Goal: Task Accomplishment & Management: Complete application form

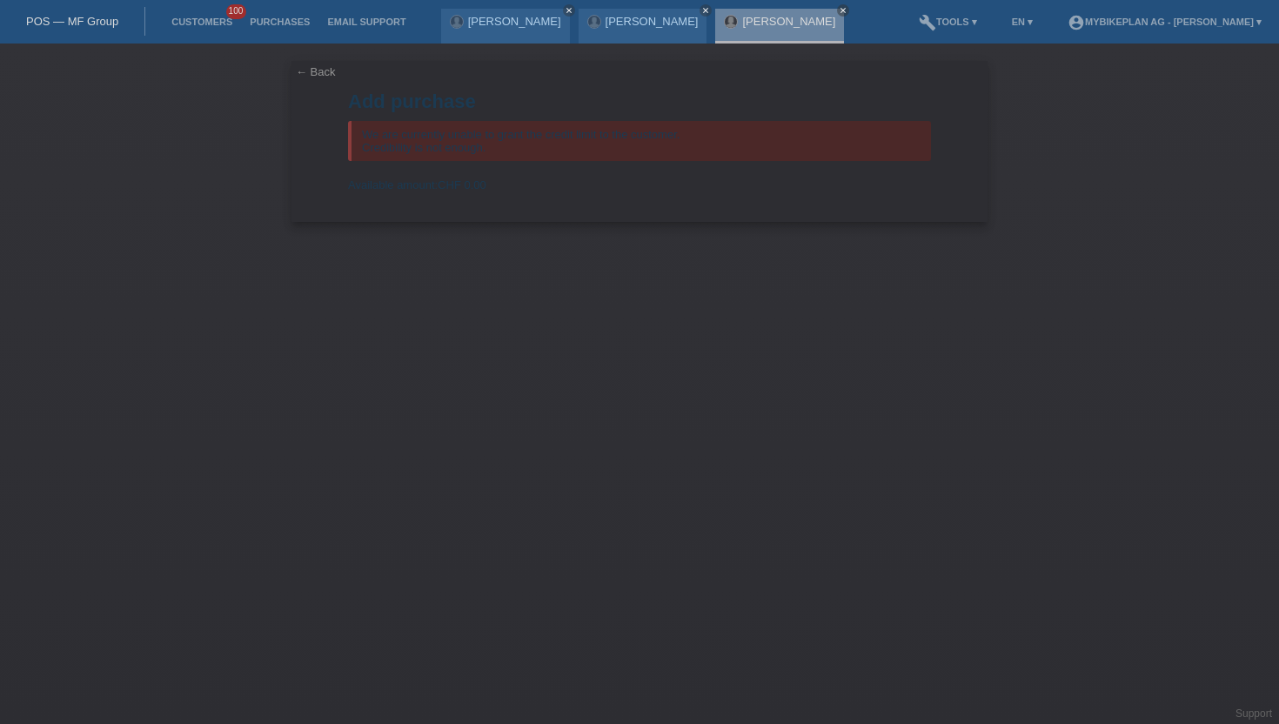
click at [207, 29] on li "Customers 100" at bounding box center [202, 22] width 78 height 44
click at [209, 24] on link "Customers" at bounding box center [202, 22] width 78 height 10
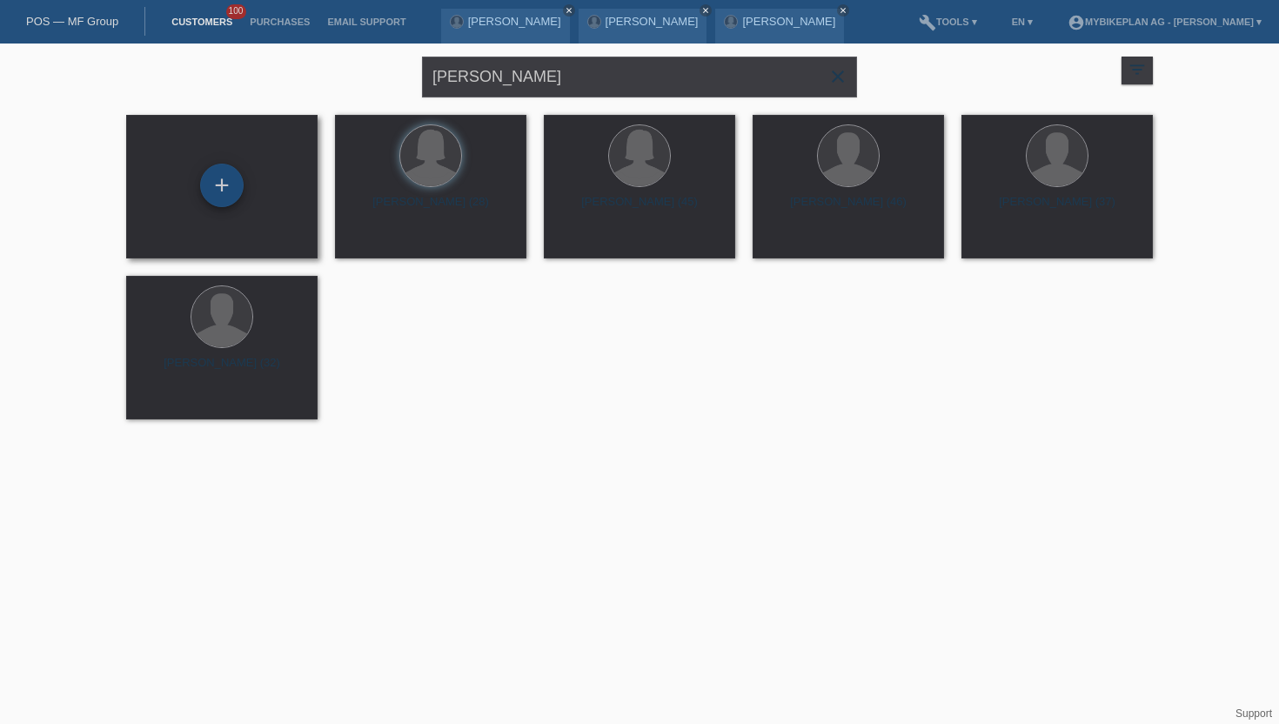
click at [228, 178] on div "+" at bounding box center [222, 186] width 44 height 44
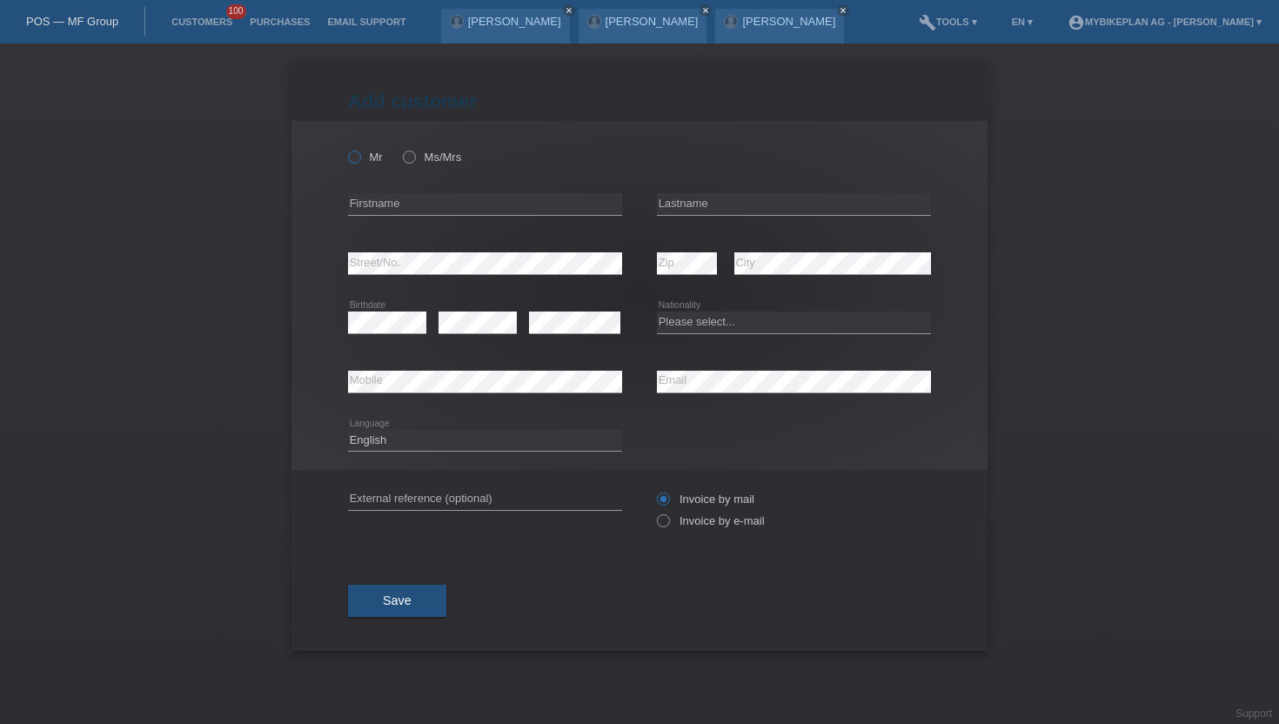
click at [346, 148] on icon at bounding box center [346, 148] width 0 height 0
click at [355, 159] on input "Mr" at bounding box center [353, 156] width 11 height 11
radio input "true"
click at [426, 198] on input "text" at bounding box center [485, 204] width 274 height 22
type input "[PERSON_NAME]"
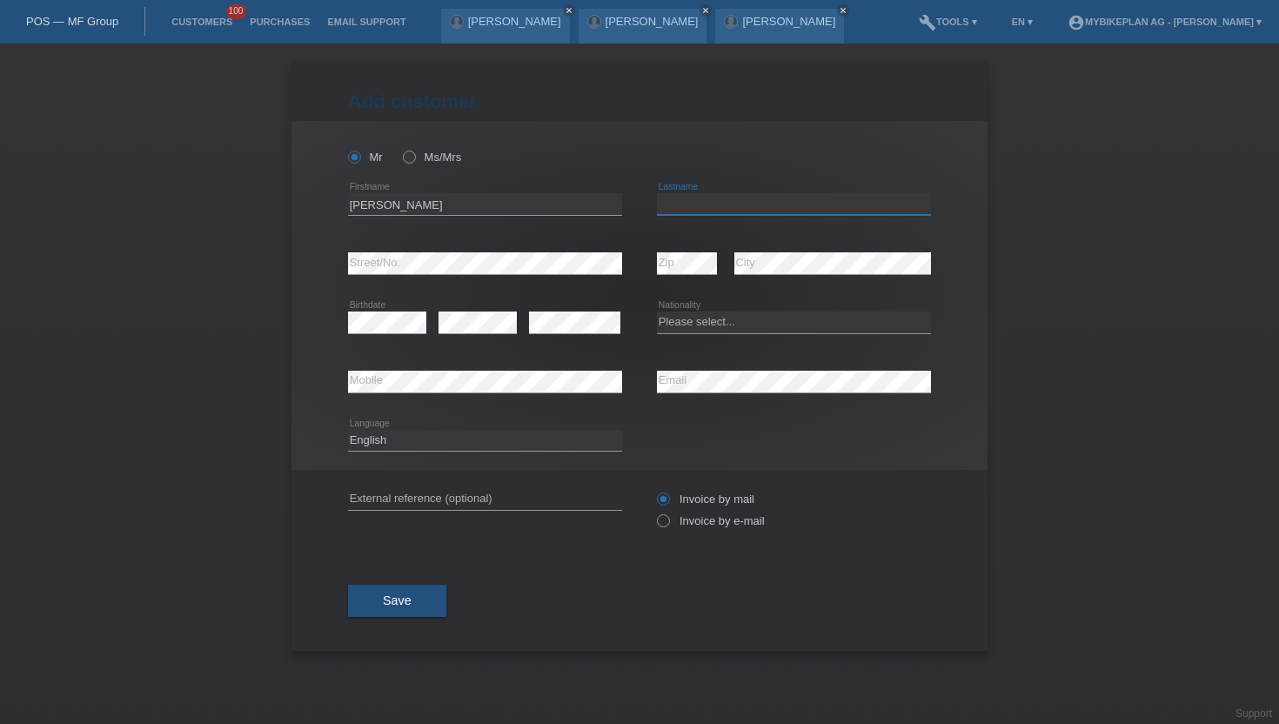
click at [814, 199] on input "text" at bounding box center [794, 204] width 274 height 22
type input "[PERSON_NAME]"
click at [211, 17] on link "Customers" at bounding box center [202, 22] width 78 height 10
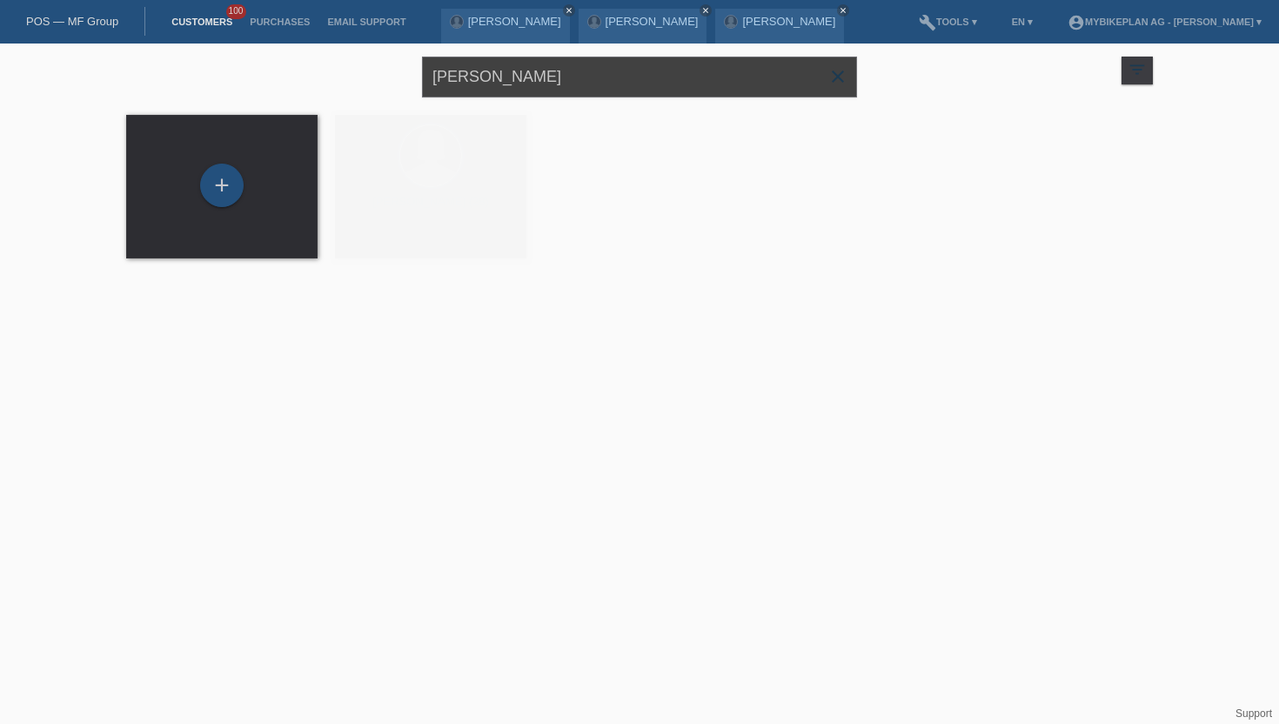
click at [562, 59] on input "[PERSON_NAME]" at bounding box center [639, 77] width 435 height 41
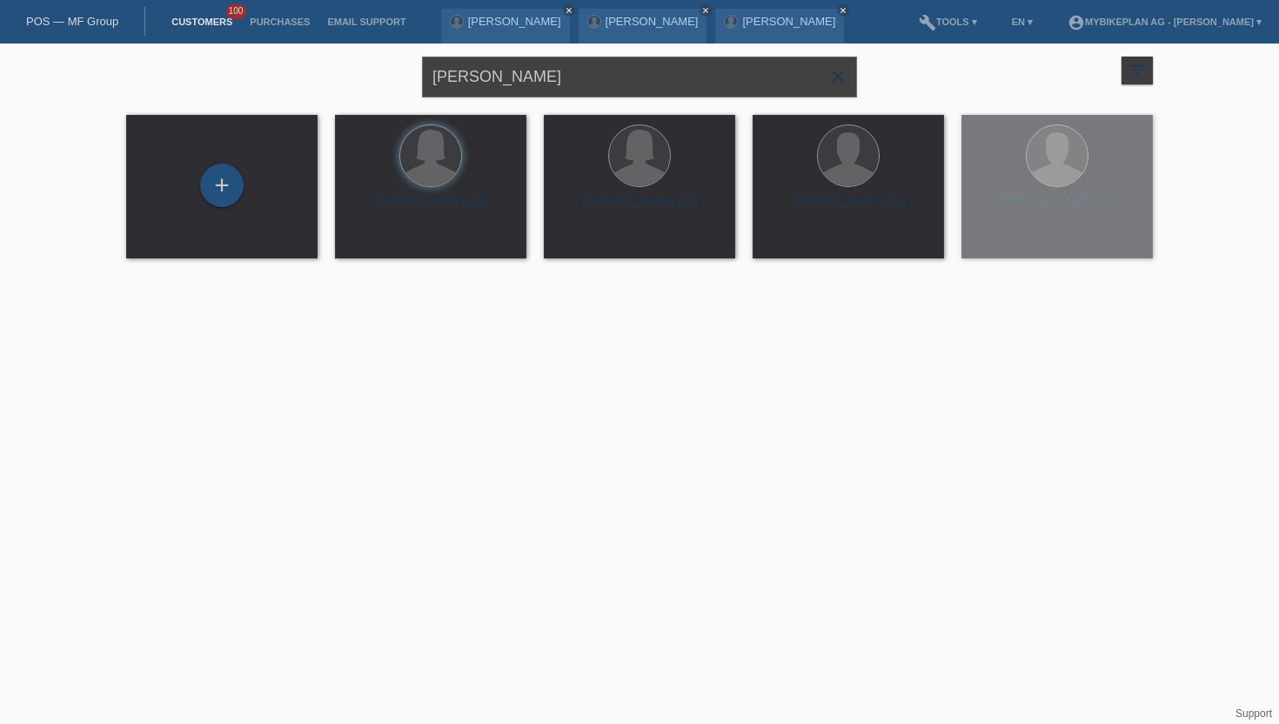
click at [521, 77] on input "[PERSON_NAME]" at bounding box center [639, 77] width 435 height 41
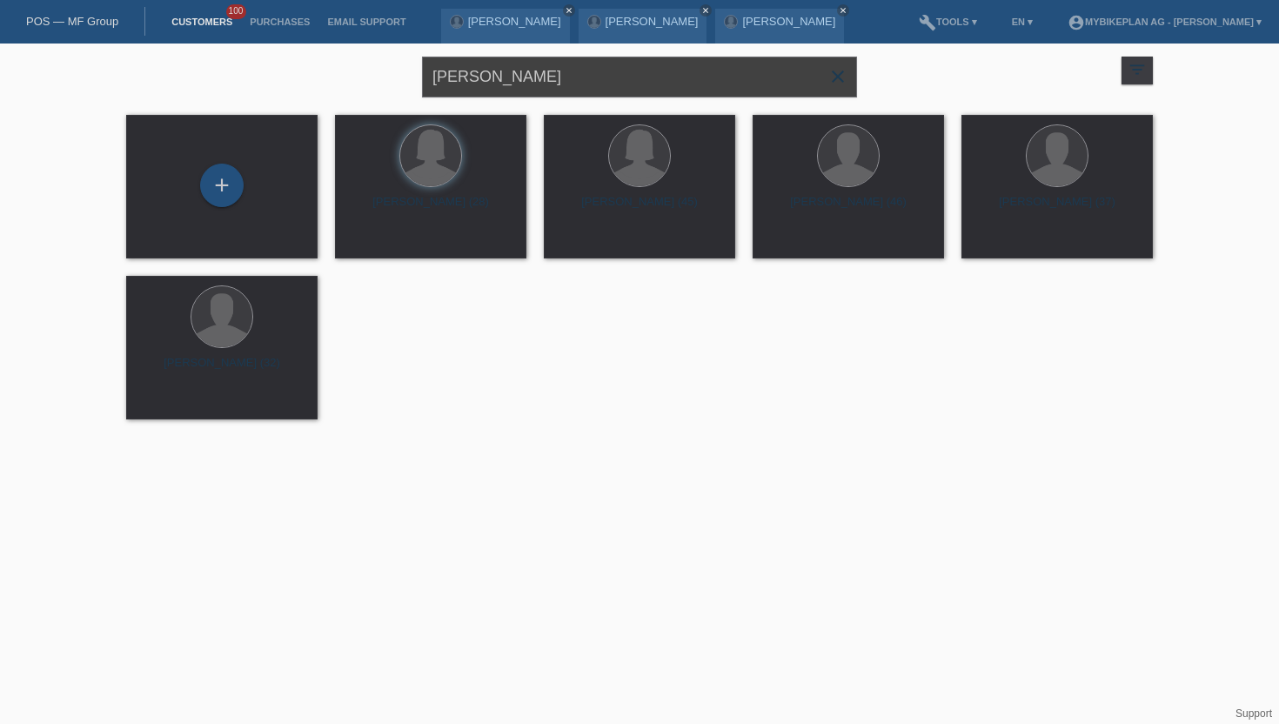
click at [521, 77] on input "sajra kaufmann" at bounding box center [639, 77] width 435 height 41
type input "adrian kuczwara"
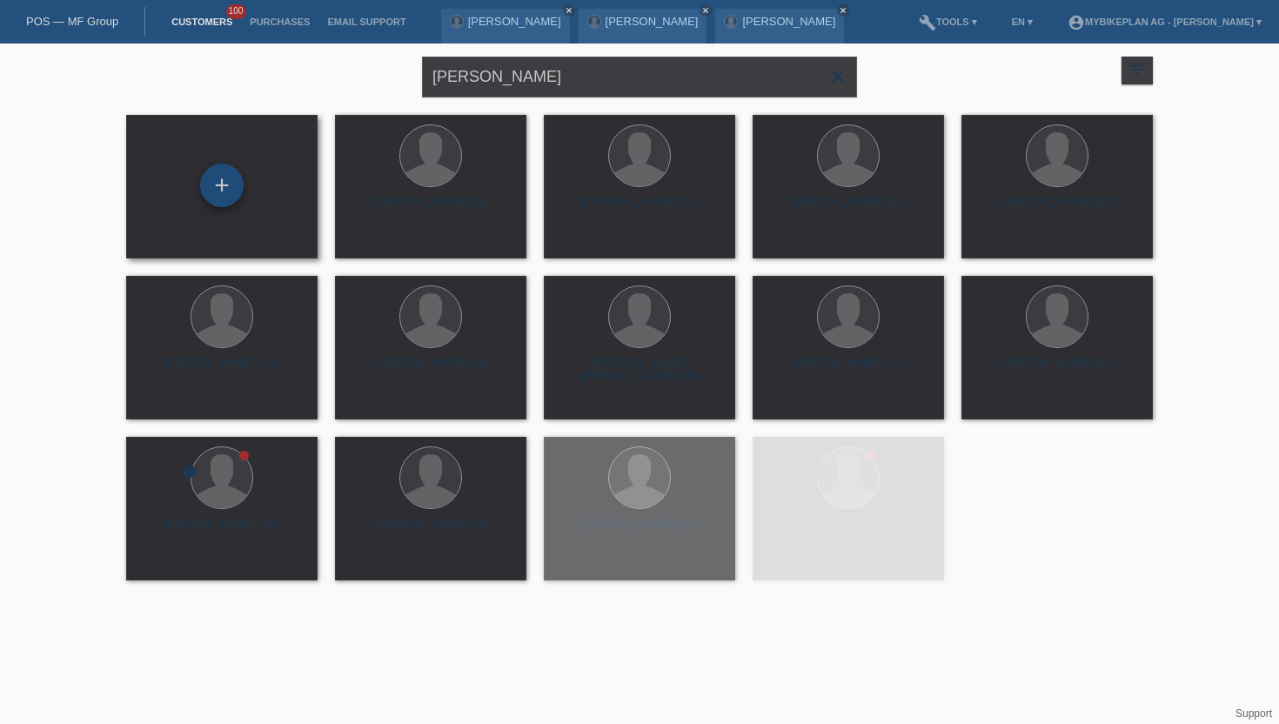
click at [220, 174] on div "+" at bounding box center [222, 186] width 44 height 44
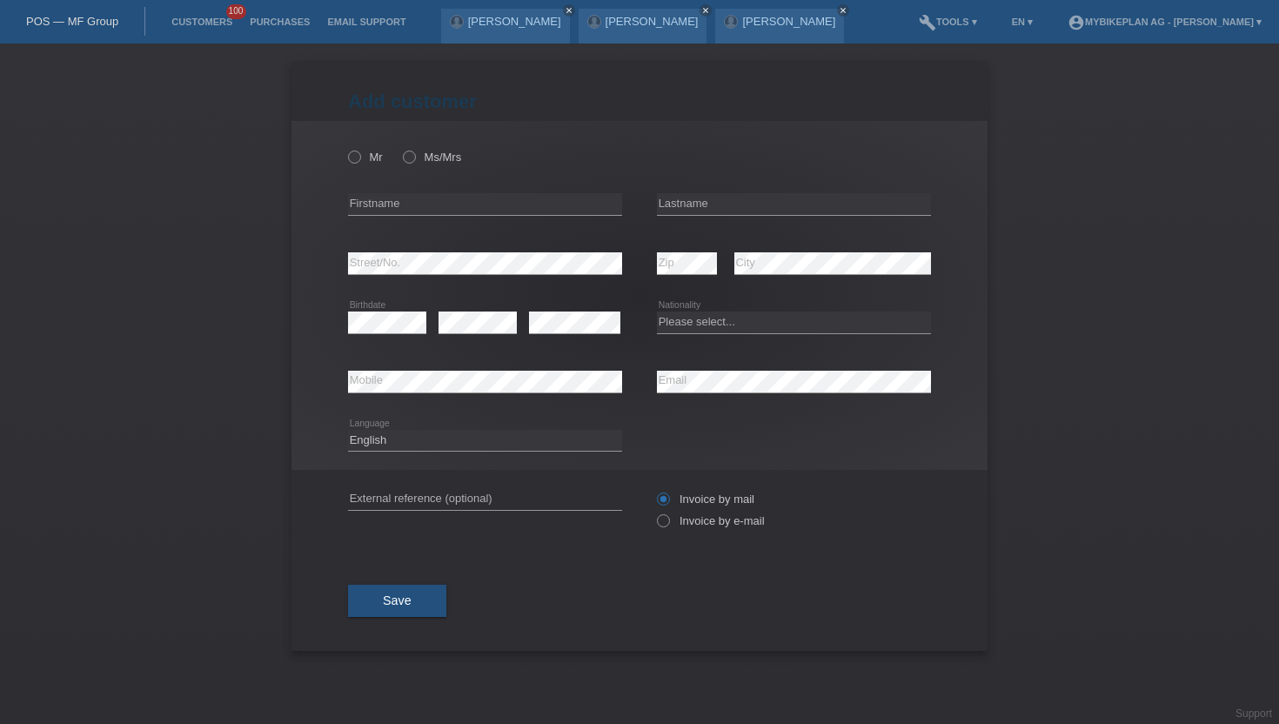
click at [417, 185] on div "error Firstname" at bounding box center [485, 204] width 274 height 59
click at [346, 148] on icon at bounding box center [346, 148] width 0 height 0
click at [357, 159] on input "Mr" at bounding box center [353, 156] width 11 height 11
radio input "true"
click at [439, 205] on input "text" at bounding box center [485, 204] width 274 height 22
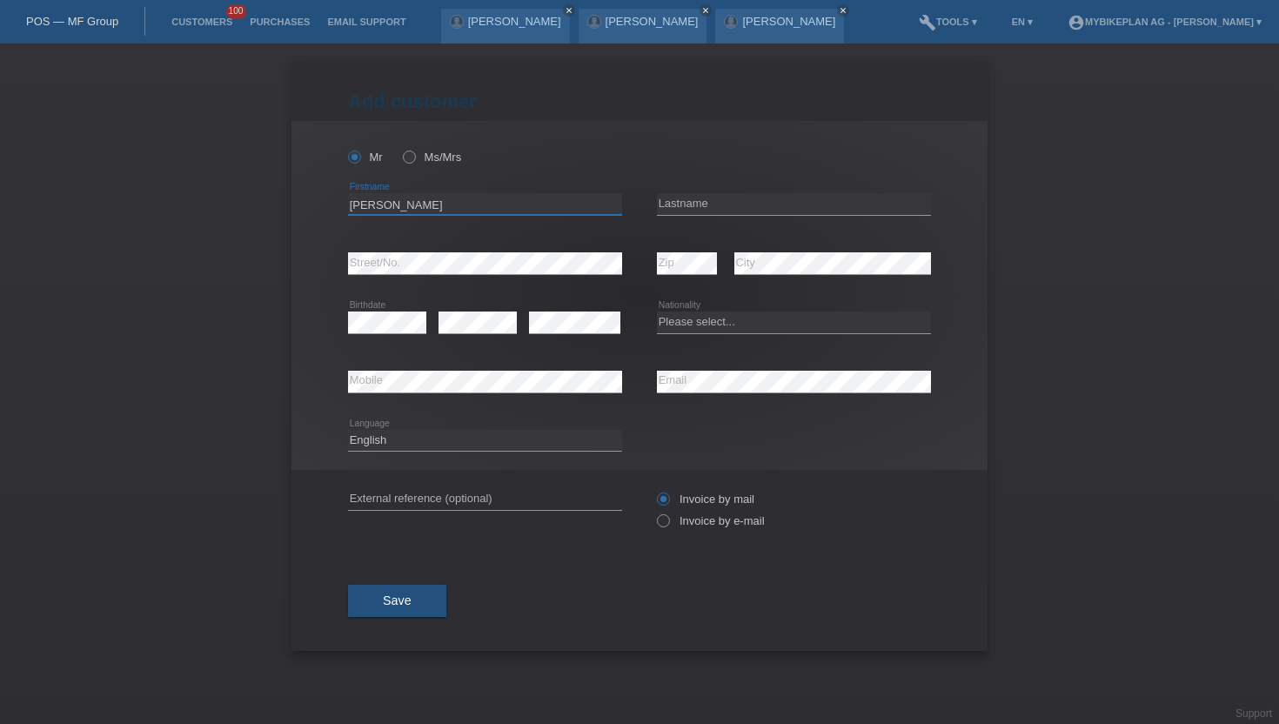
type input "[PERSON_NAME]"
click at [889, 216] on icon at bounding box center [794, 215] width 274 height 1
click at [883, 204] on input "text" at bounding box center [794, 204] width 274 height 22
type input "[PERSON_NAME]"
click at [685, 284] on div "error Zip" at bounding box center [687, 263] width 60 height 59
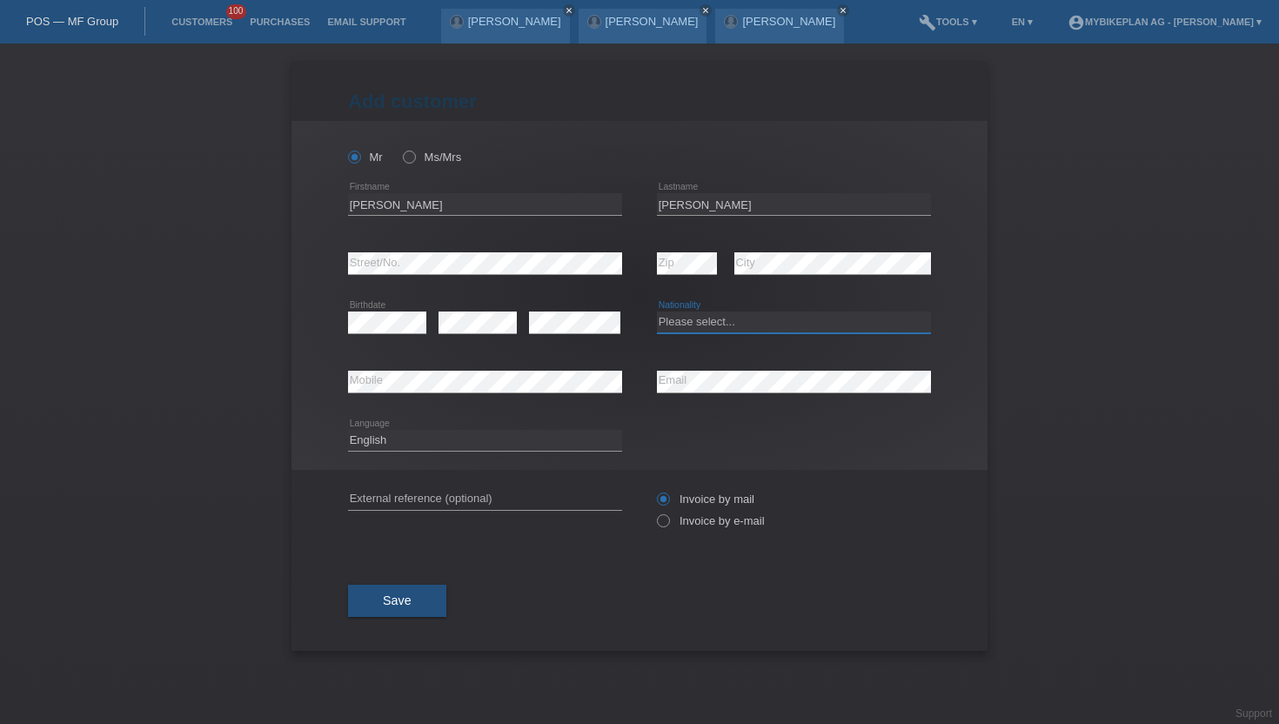
click at [671, 322] on select "Please select... Switzerland Austria Germany Liechtenstein ------------ Afghani…" at bounding box center [794, 322] width 274 height 21
select select "PL"
click at [657, 312] on select "Please select... Switzerland Austria Germany Liechtenstein ------------ Afghani…" at bounding box center [794, 322] width 274 height 21
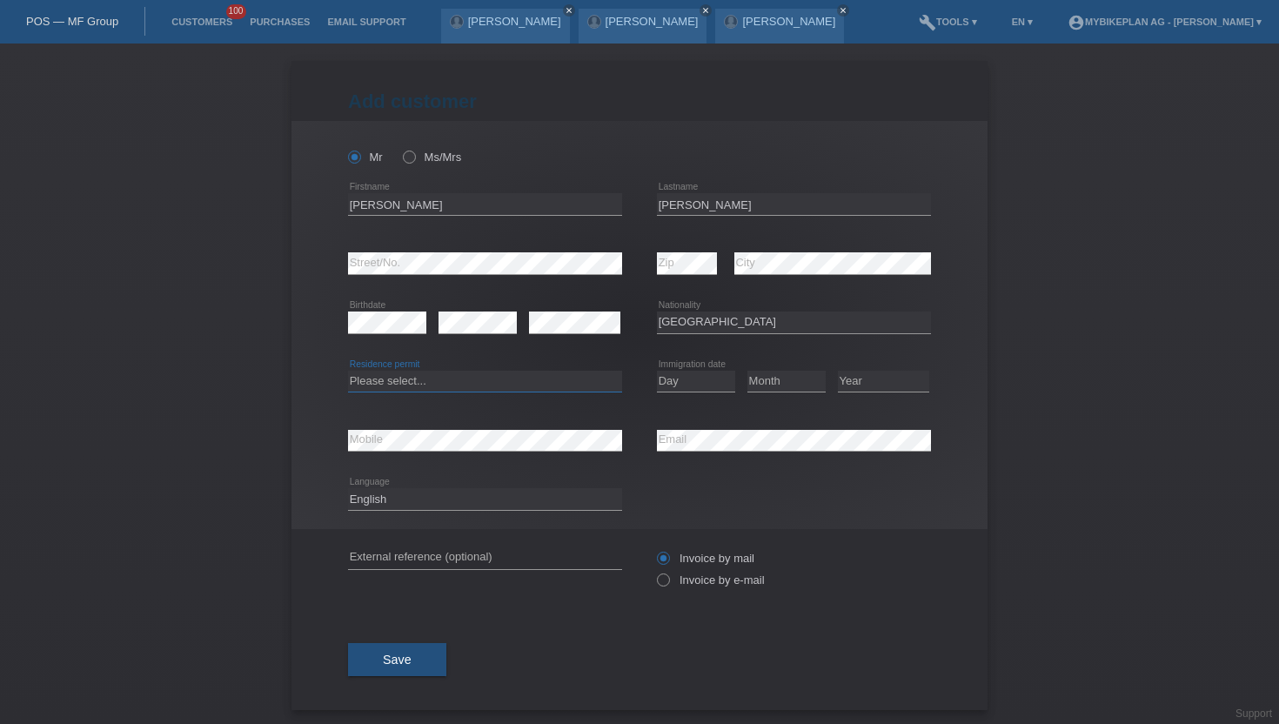
click at [494, 380] on select "Please select... C B B - Refugee status Other" at bounding box center [485, 381] width 274 height 21
select select "B"
click at [348, 371] on select "Please select... C B B - Refugee status Other" at bounding box center [485, 381] width 274 height 21
click at [685, 379] on select "Day 01 02 03 04 05 06 07 08 09 10 11" at bounding box center [696, 381] width 78 height 21
click at [690, 380] on select "Day 01 02 03 04 05 06 07 08 09 10 11" at bounding box center [696, 381] width 78 height 21
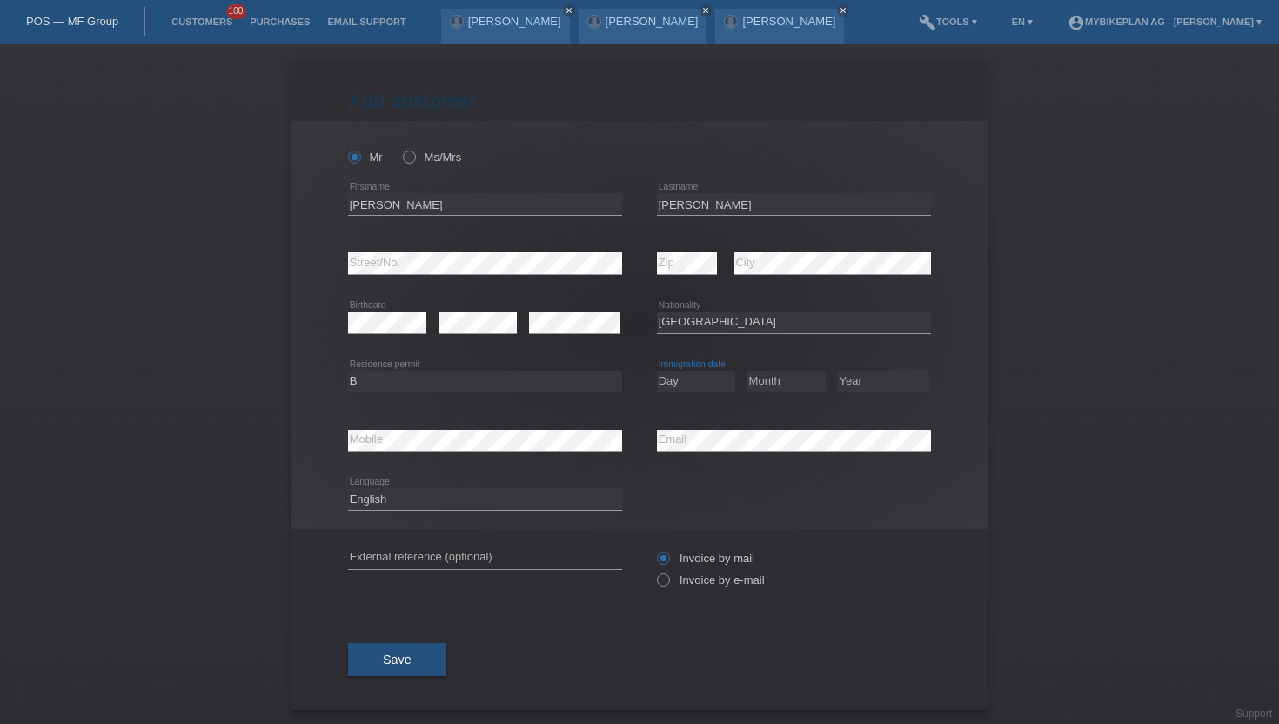
click at [690, 380] on select "Day 01 02 03 04 05 06 07 08 09 10 11" at bounding box center [696, 381] width 78 height 21
select select "01"
click at [657, 371] on select "Day 01 02 03 04 05 06 07 08 09 10 11" at bounding box center [696, 381] width 78 height 21
click at [800, 386] on select "Month 01 02 03 04 05 06 07 08 09 10 11" at bounding box center [787, 381] width 78 height 21
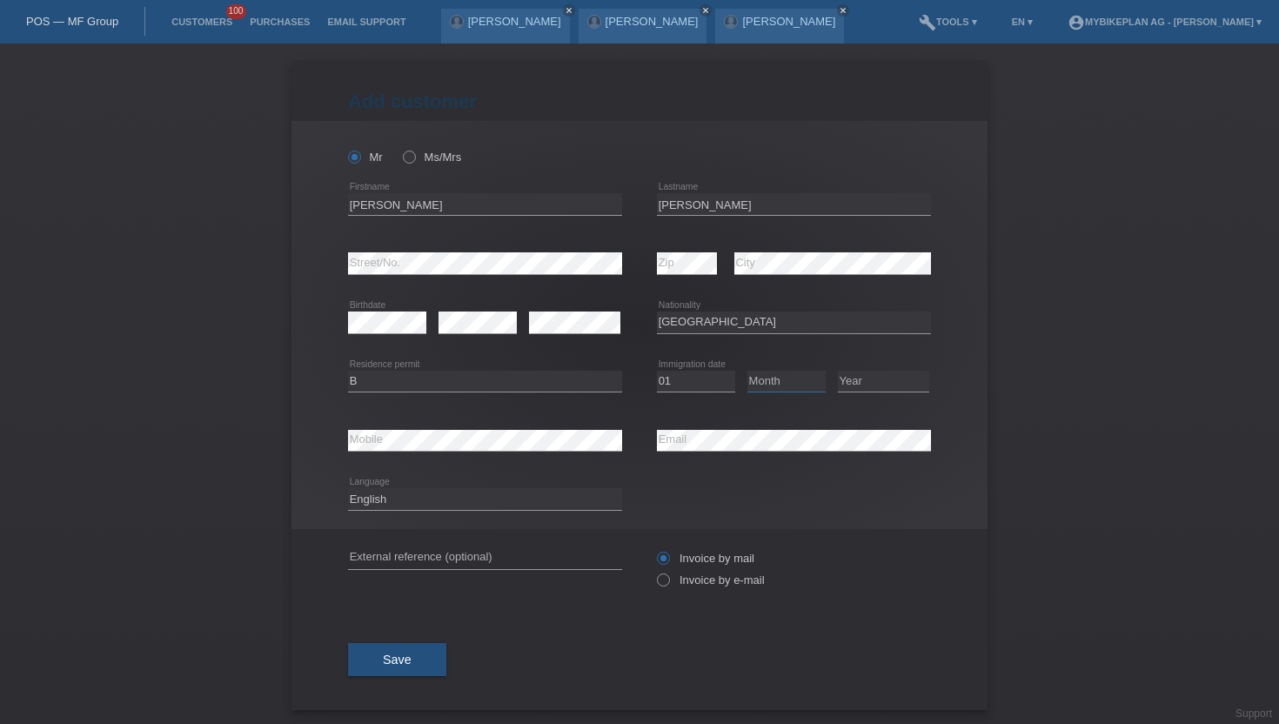
select select "01"
click at [748, 371] on select "Month 01 02 03 04 05 06 07 08 09 10 11" at bounding box center [787, 381] width 78 height 21
click at [889, 377] on select "Year 2025 2024 2023 2022 2021 2020 2019 2018 2017 2016 2015 2014 2013 2012 2011…" at bounding box center [883, 381] width 91 height 21
select select "2020"
click at [838, 371] on select "Year 2025 2024 2023 2022 2021 2020 2019 2018 2017 2016 2015 2014 2013 2012 2011…" at bounding box center [883, 381] width 91 height 21
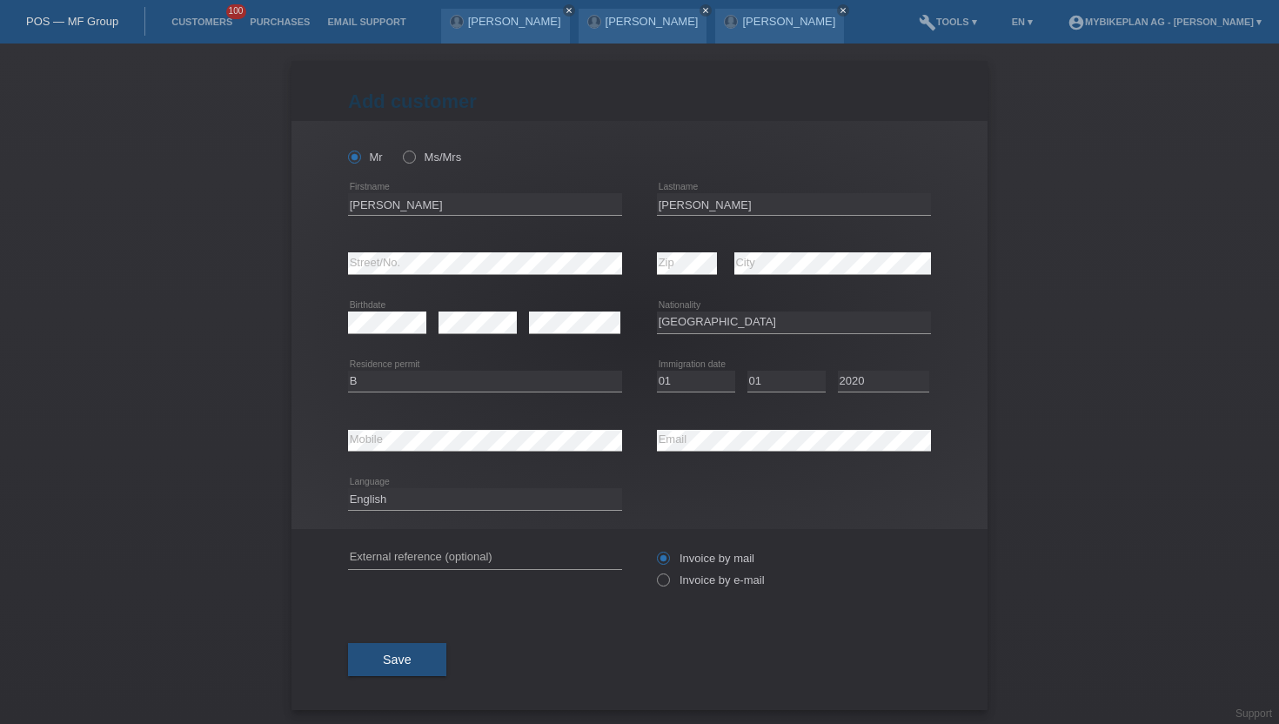
click at [737, 451] on icon at bounding box center [794, 451] width 274 height 1
click at [737, 451] on div "error Email" at bounding box center [794, 441] width 274 height 23
click at [378, 488] on div "Deutsch Français Italiano English error Language" at bounding box center [485, 499] width 274 height 59
click at [379, 503] on select "Deutsch Français Italiano English" at bounding box center [485, 498] width 274 height 21
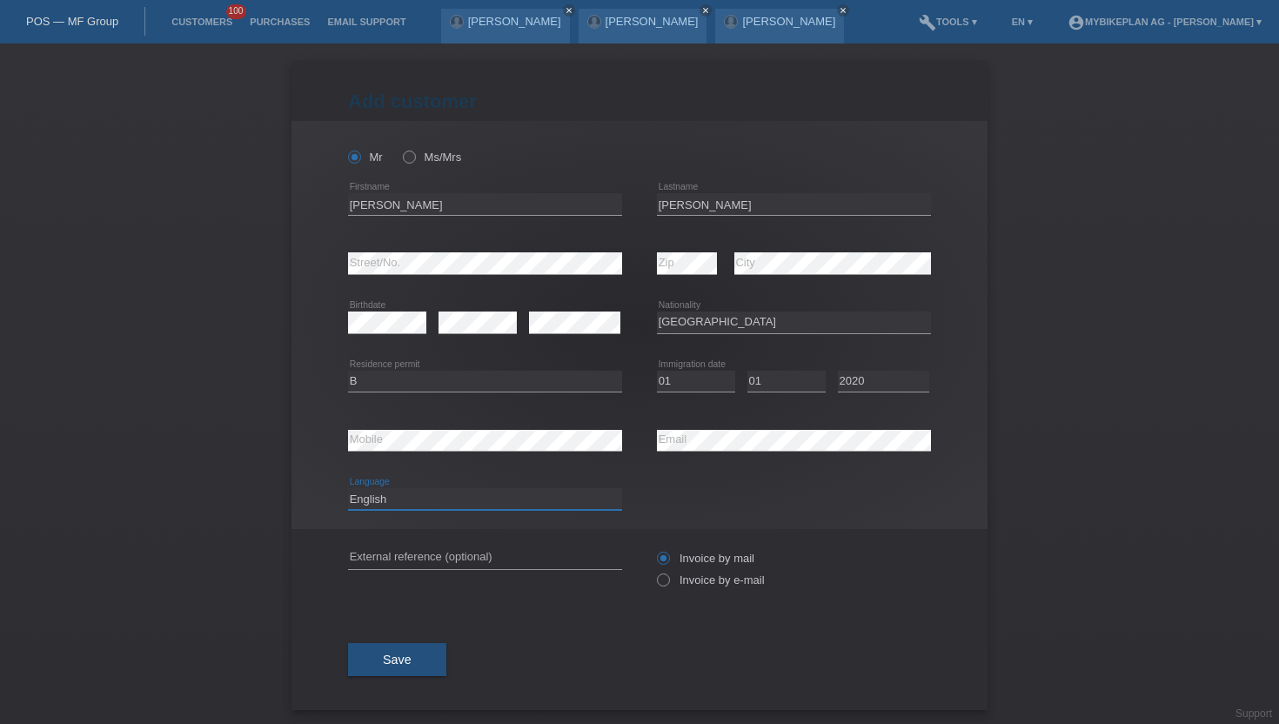
select select "de"
click at [348, 489] on select "Deutsch Français Italiano English" at bounding box center [485, 498] width 274 height 21
click at [677, 580] on label "Invoice by e-mail" at bounding box center [711, 580] width 108 height 13
click at [668, 580] on input "Invoice by e-mail" at bounding box center [662, 585] width 11 height 22
radio input "true"
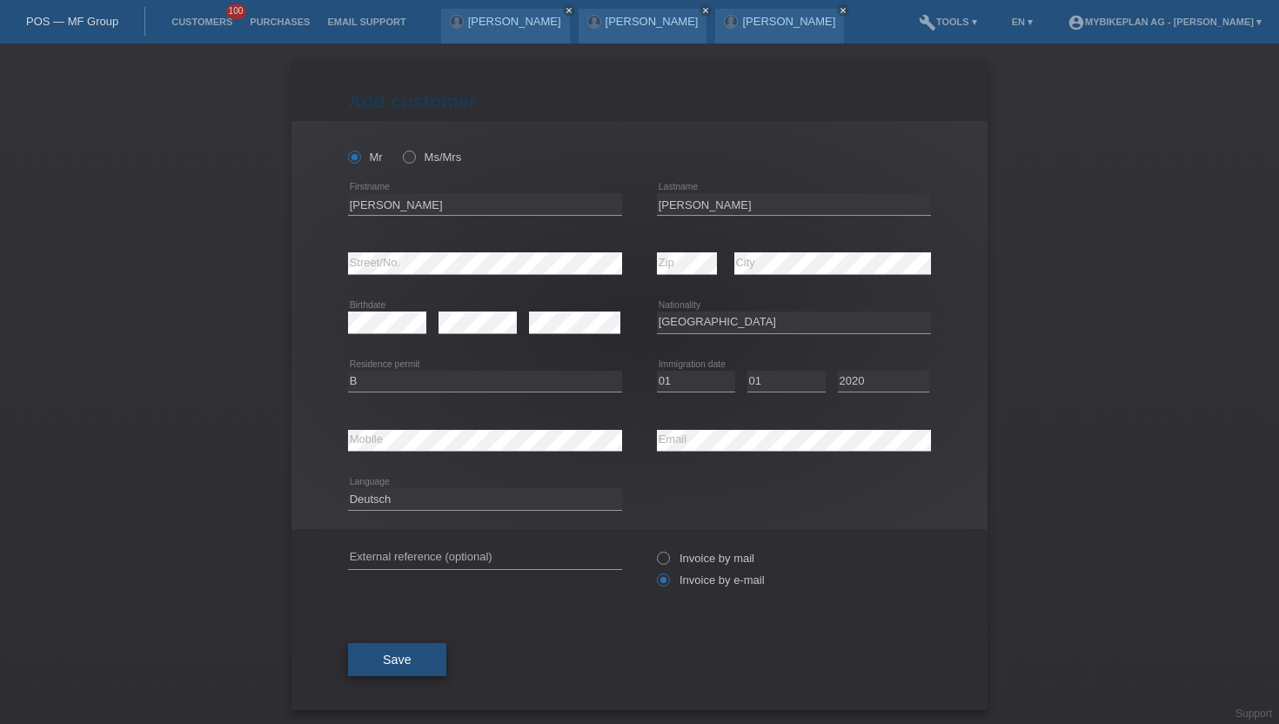
click at [399, 661] on span "Save" at bounding box center [397, 660] width 29 height 14
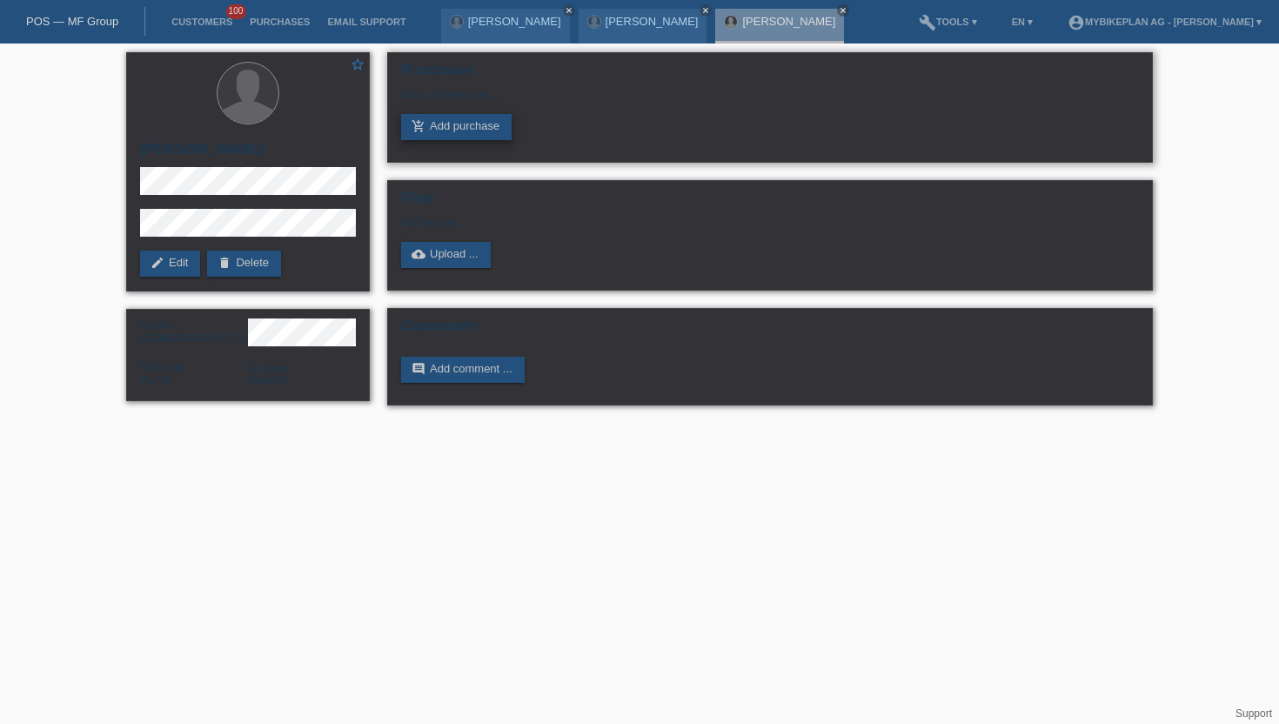
click at [468, 127] on link "add_shopping_cart Add purchase" at bounding box center [456, 127] width 111 height 26
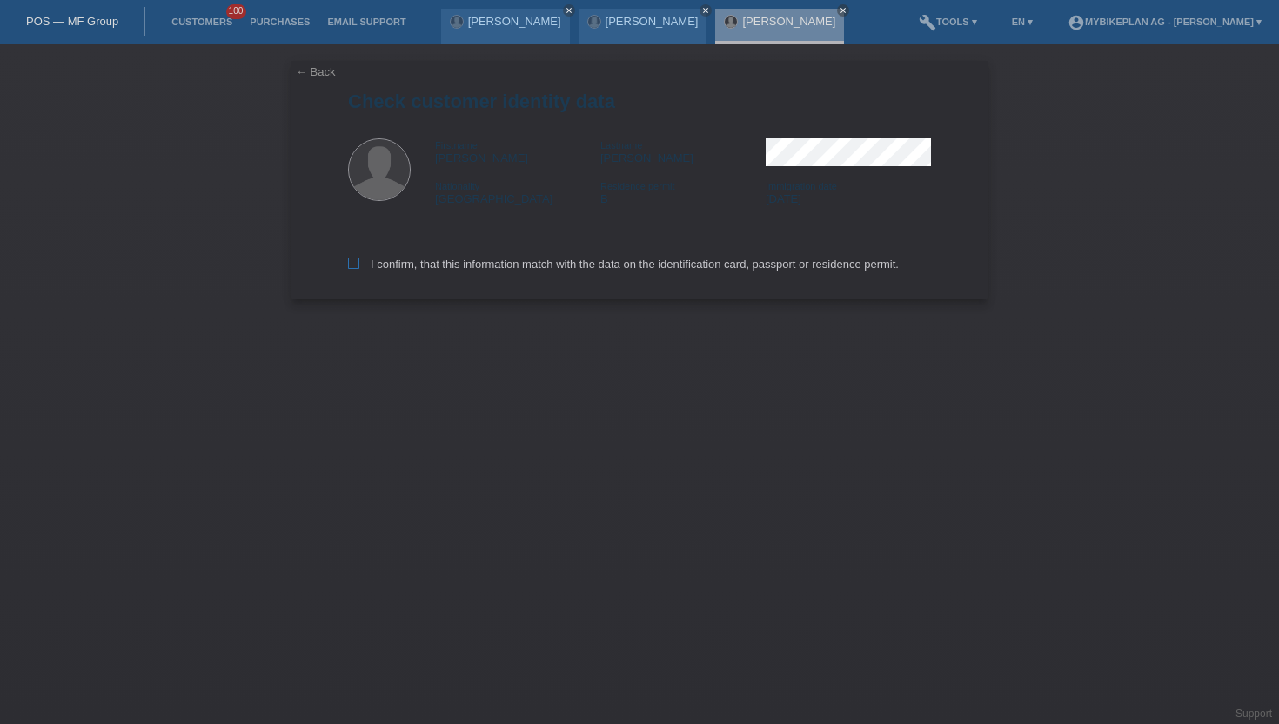
click at [440, 260] on label "I confirm, that this information match with the data on the identification card…" at bounding box center [623, 264] width 551 height 13
click at [359, 260] on input "I confirm, that this information match with the data on the identification card…" at bounding box center [353, 263] width 11 height 11
checkbox input "true"
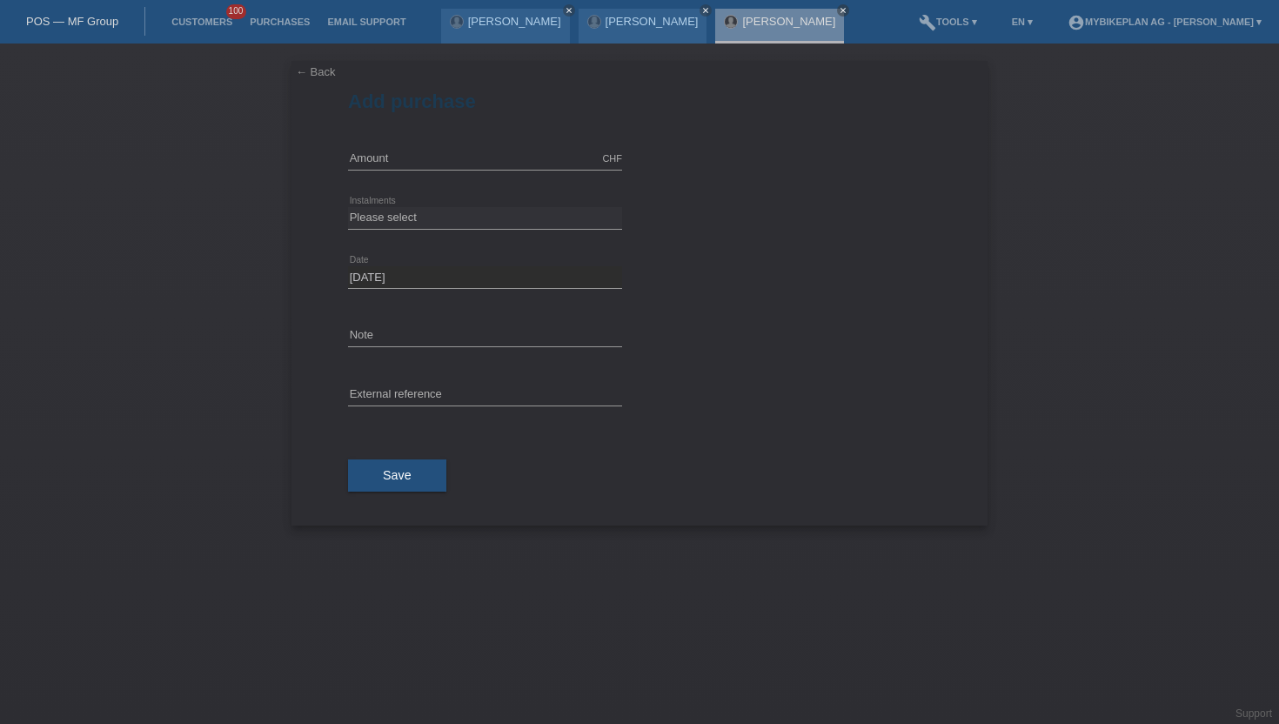
click at [406, 145] on div "CHF error Amount" at bounding box center [485, 159] width 274 height 59
click at [393, 159] on input "text" at bounding box center [485, 159] width 274 height 22
type input "2"
click at [365, 161] on input "3299" at bounding box center [485, 159] width 274 height 22
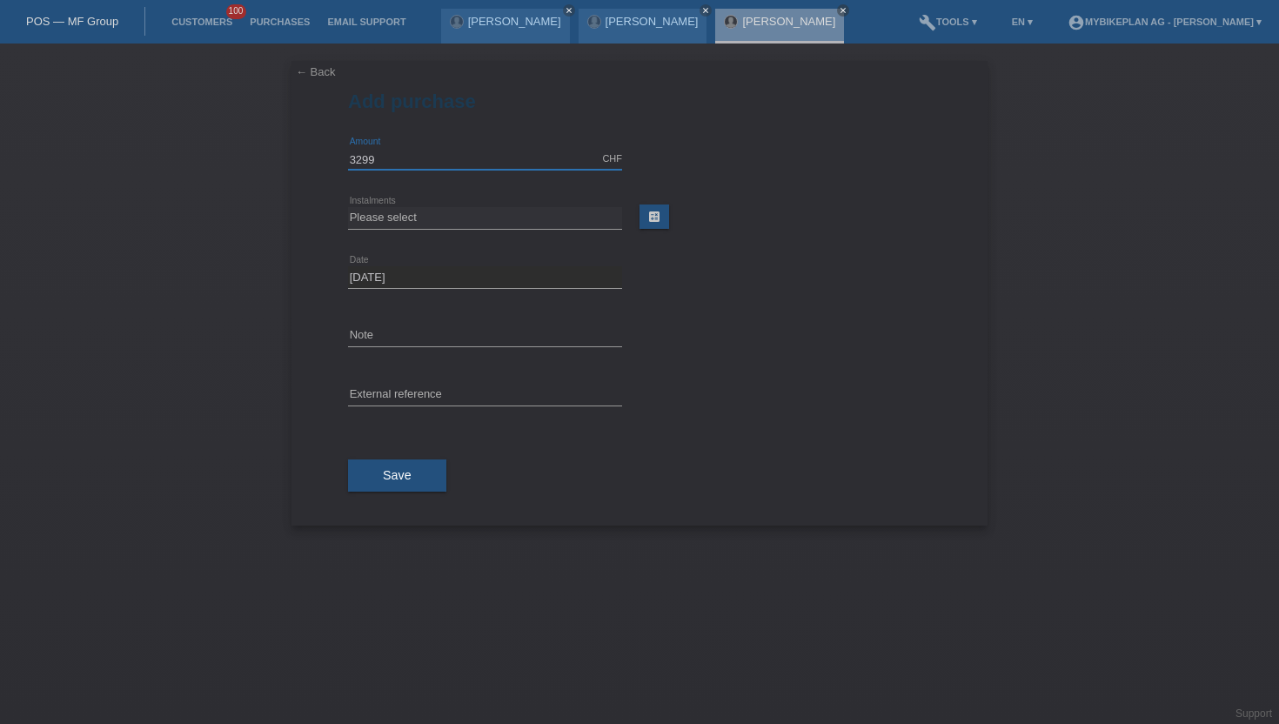
click at [365, 161] on input "3299" at bounding box center [485, 159] width 274 height 22
type input "2900.00"
click at [391, 229] on div "Please select 6 instalments 12 instalments 18 instalments 24 instalments 36 ins…" at bounding box center [485, 218] width 274 height 59
click at [398, 213] on select "Please select 6 instalments 12 instalments 18 instalments 24 instalments 36 ins…" at bounding box center [485, 217] width 274 height 21
select select "486"
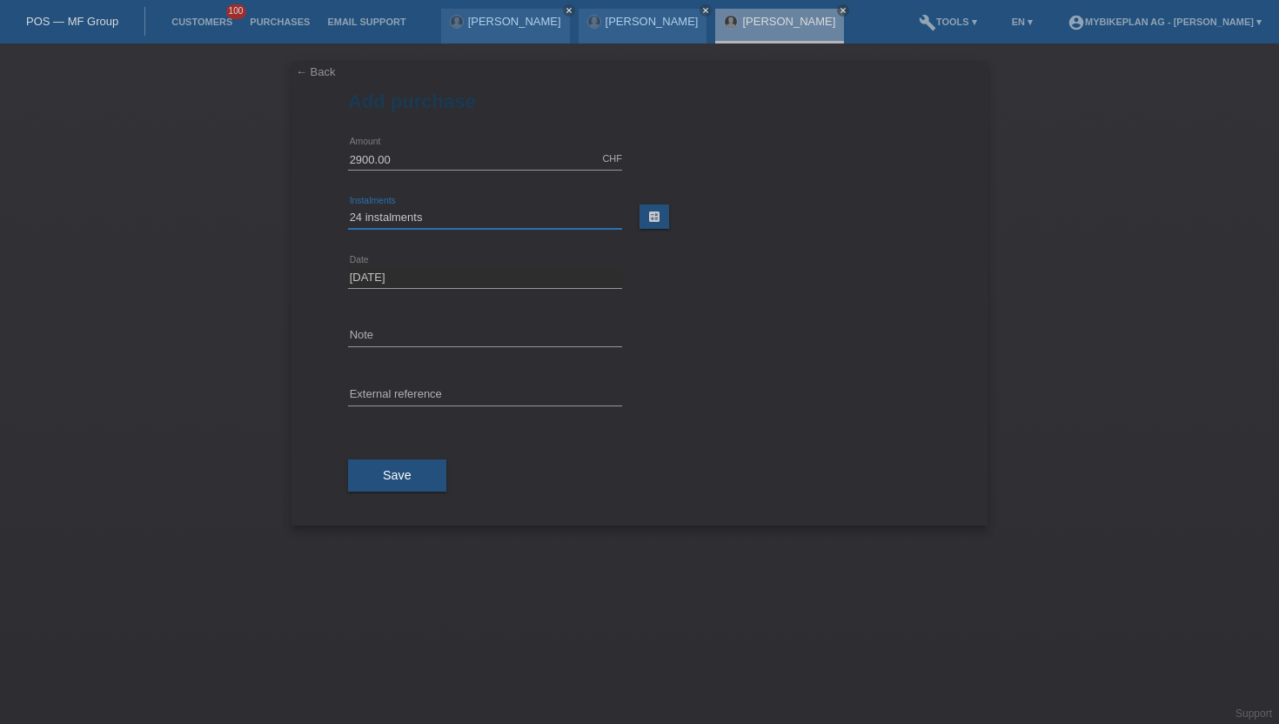
click at [348, 207] on select "Please select 6 instalments 12 instalments 18 instalments 24 instalments 36 ins…" at bounding box center [485, 217] width 274 height 21
click at [391, 399] on input "text" at bounding box center [485, 396] width 274 height 22
paste input "42608035966"
type input "42608035966"
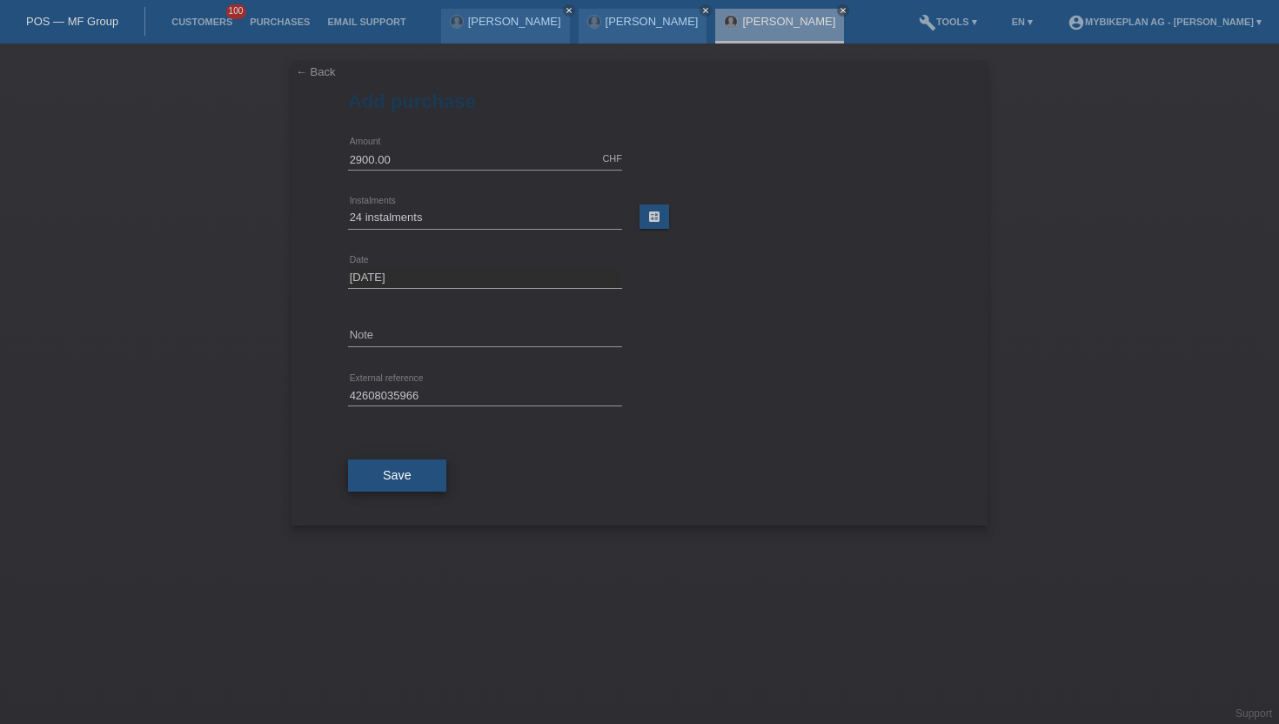
click at [385, 482] on button "Save" at bounding box center [397, 476] width 98 height 33
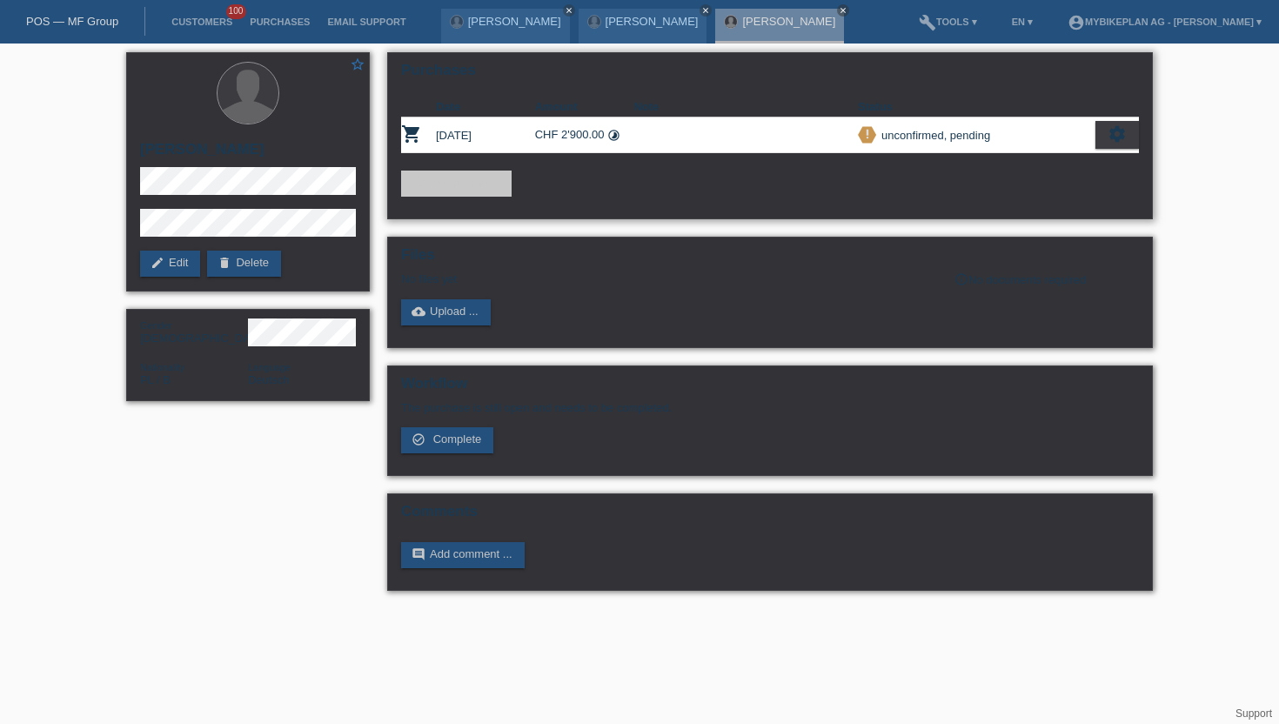
click at [1116, 132] on icon "settings" at bounding box center [1117, 133] width 19 height 19
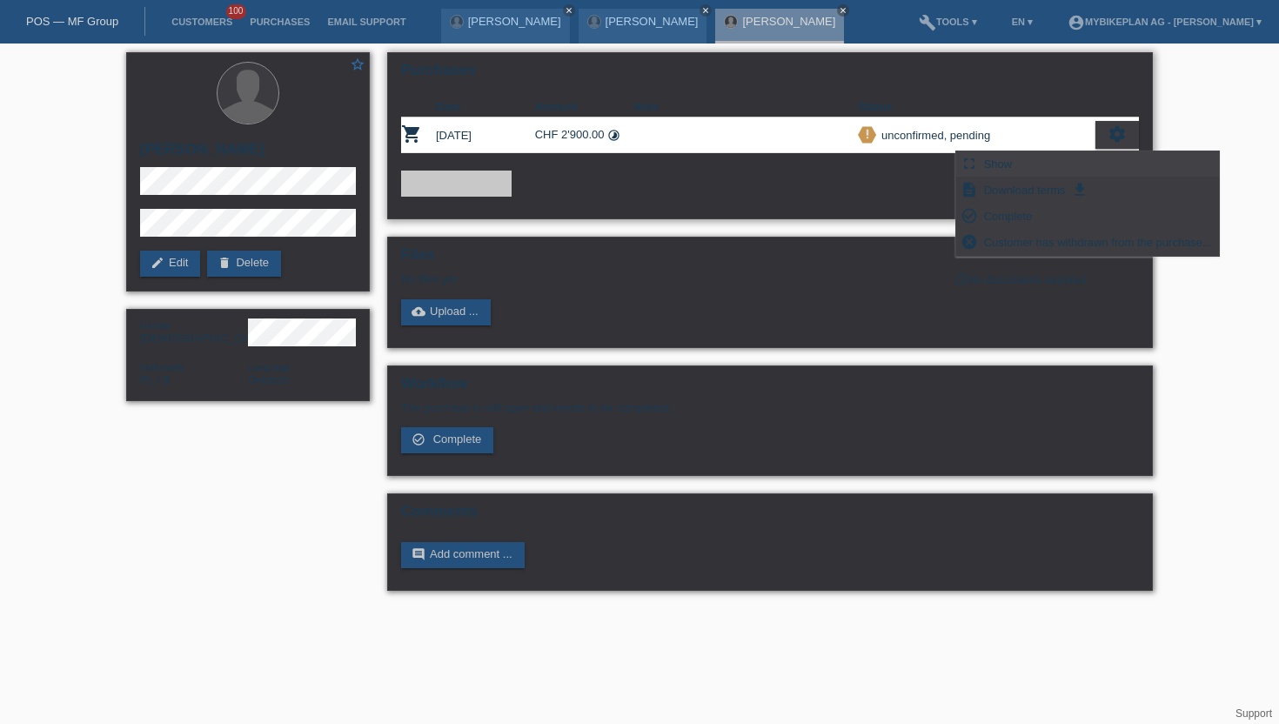
click at [1019, 168] on div "fullscreen Show" at bounding box center [1087, 164] width 263 height 26
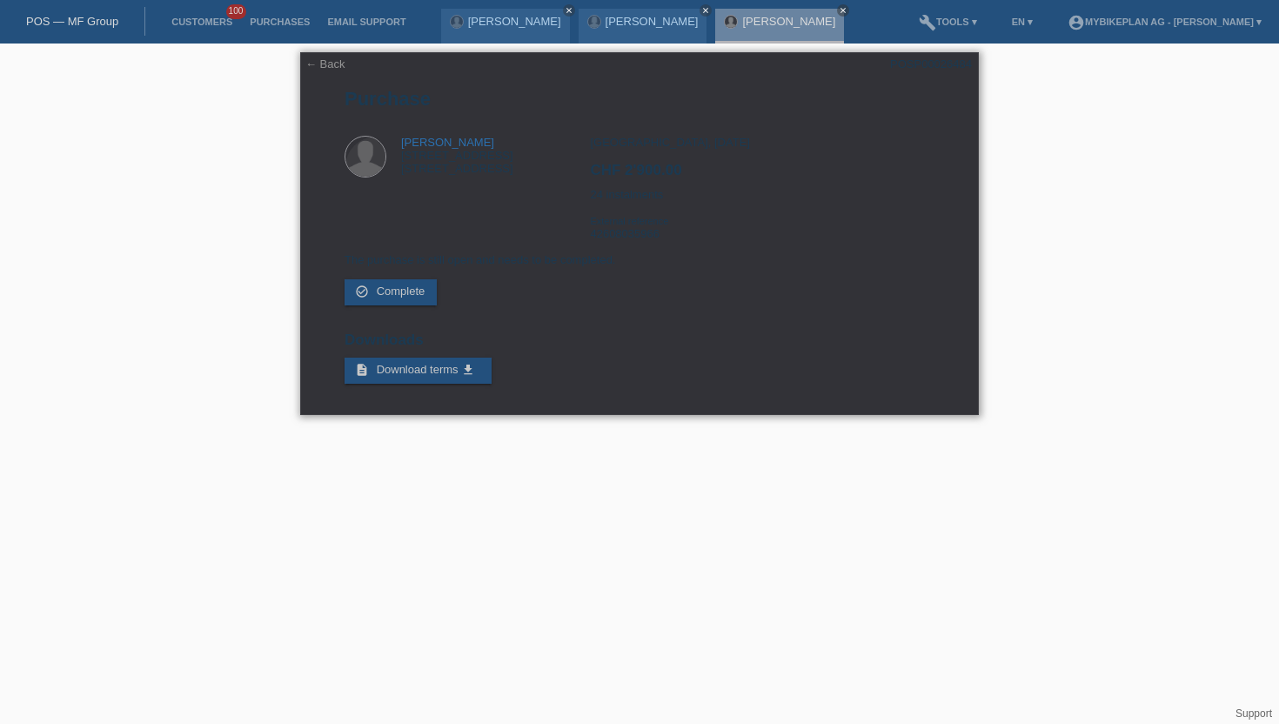
click at [638, 242] on div "Zürich, 22.08.2025 CHF 2'900.00 24 instalments External reference 42608035966" at bounding box center [762, 194] width 344 height 117
copy div "42608035966"
click at [630, 203] on div "Zürich, 22.08.2025 CHF 2'900.00 24 instalments External reference 42608035966" at bounding box center [762, 194] width 344 height 117
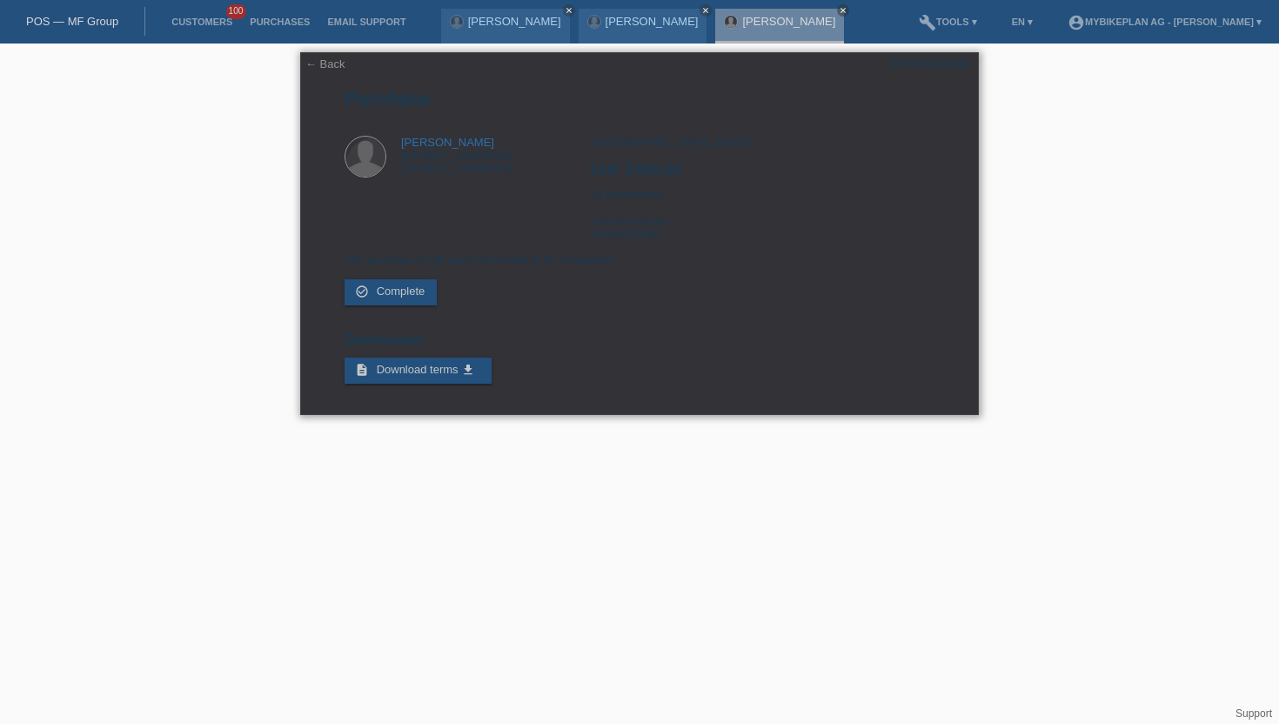
click at [650, 177] on h2 "CHF 2'900.00" at bounding box center [762, 175] width 344 height 26
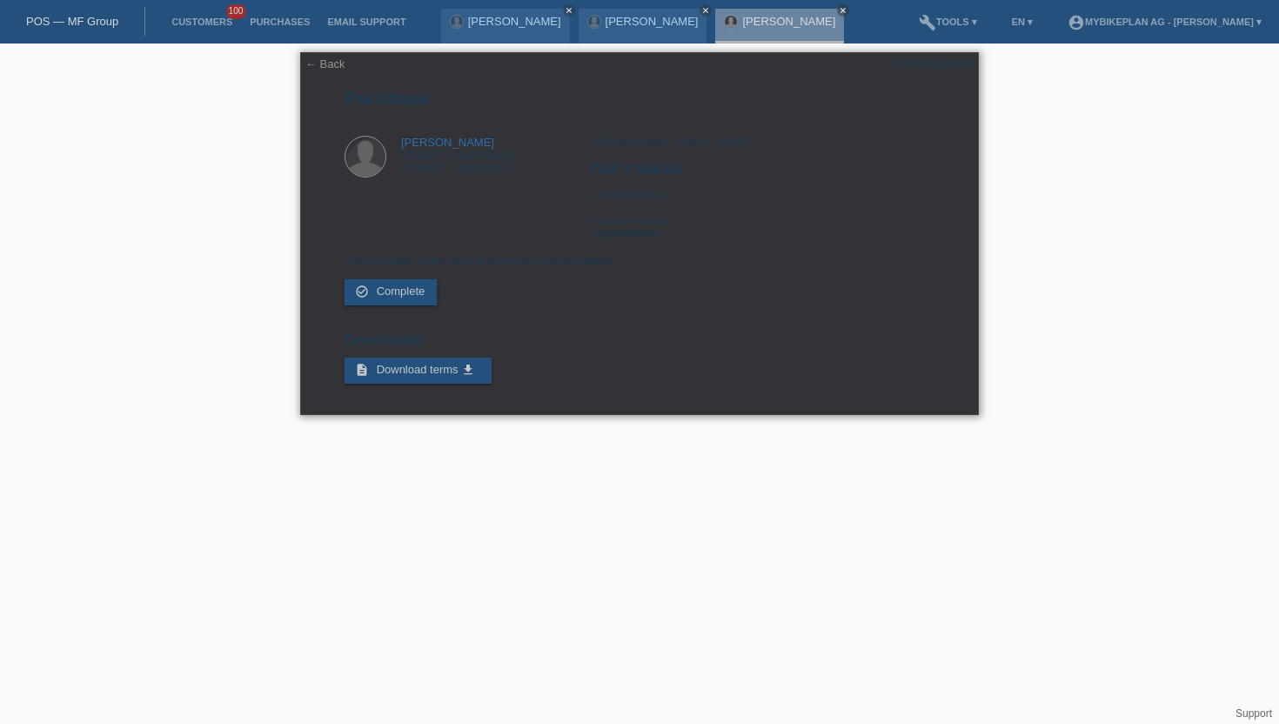
click at [641, 210] on div "Zürich, 22.08.2025 CHF 2'900.00 24 instalments External reference 42608035966" at bounding box center [762, 194] width 344 height 117
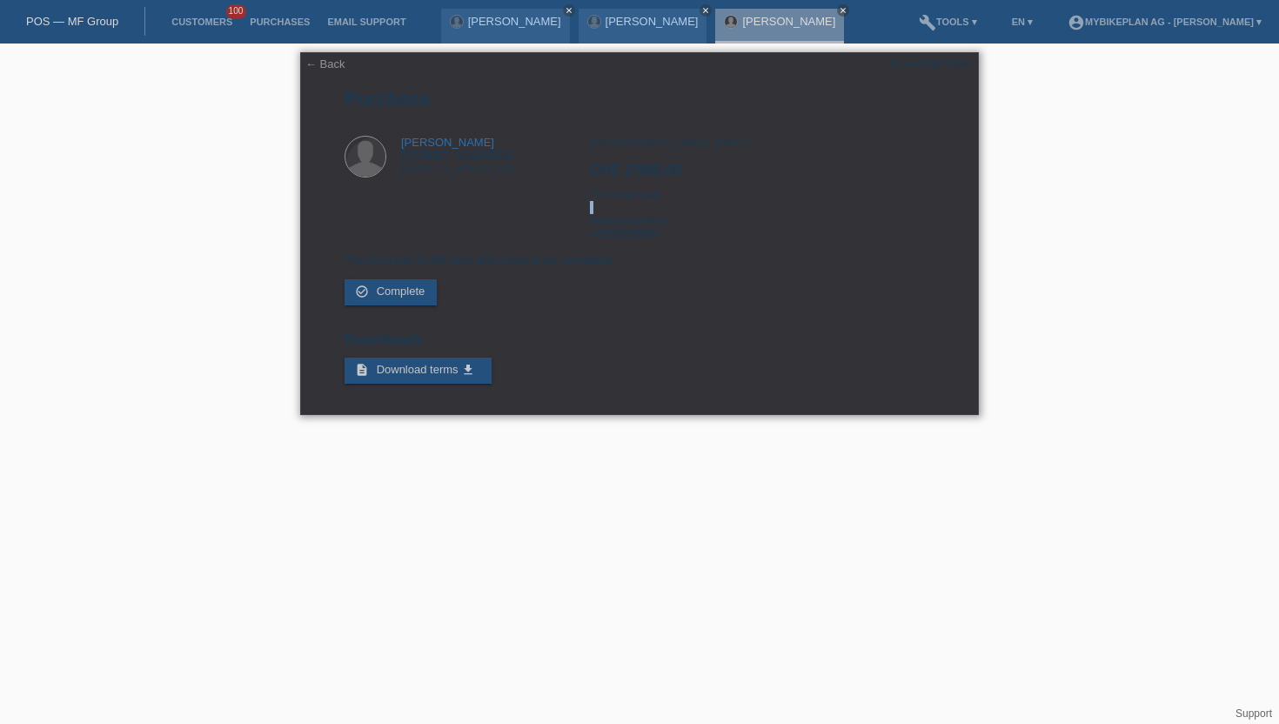
click at [641, 210] on div "Zürich, 22.08.2025 CHF 2'900.00 24 instalments External reference 42608035966" at bounding box center [762, 194] width 344 height 117
click at [928, 60] on div "POSP00026484" at bounding box center [931, 63] width 82 height 13
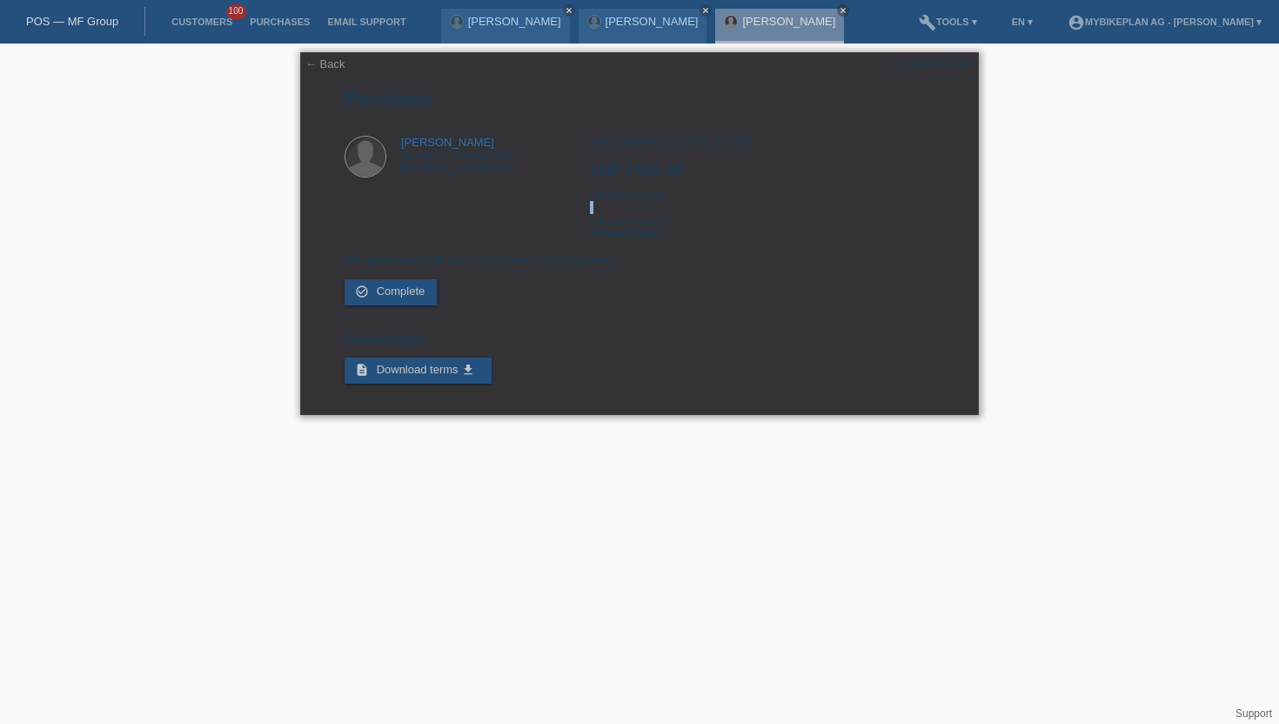
copy div "POSP00026484"
